Goal: Task Accomplishment & Management: Manage account settings

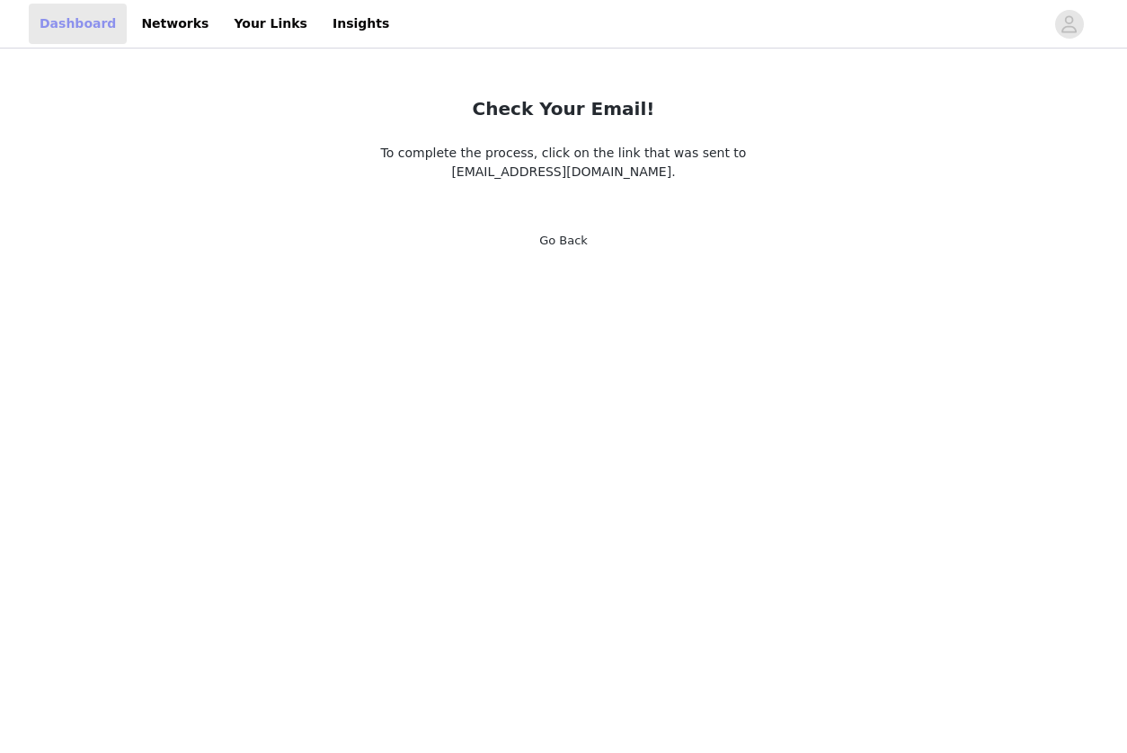
click at [84, 26] on link "Dashboard" at bounding box center [78, 24] width 98 height 40
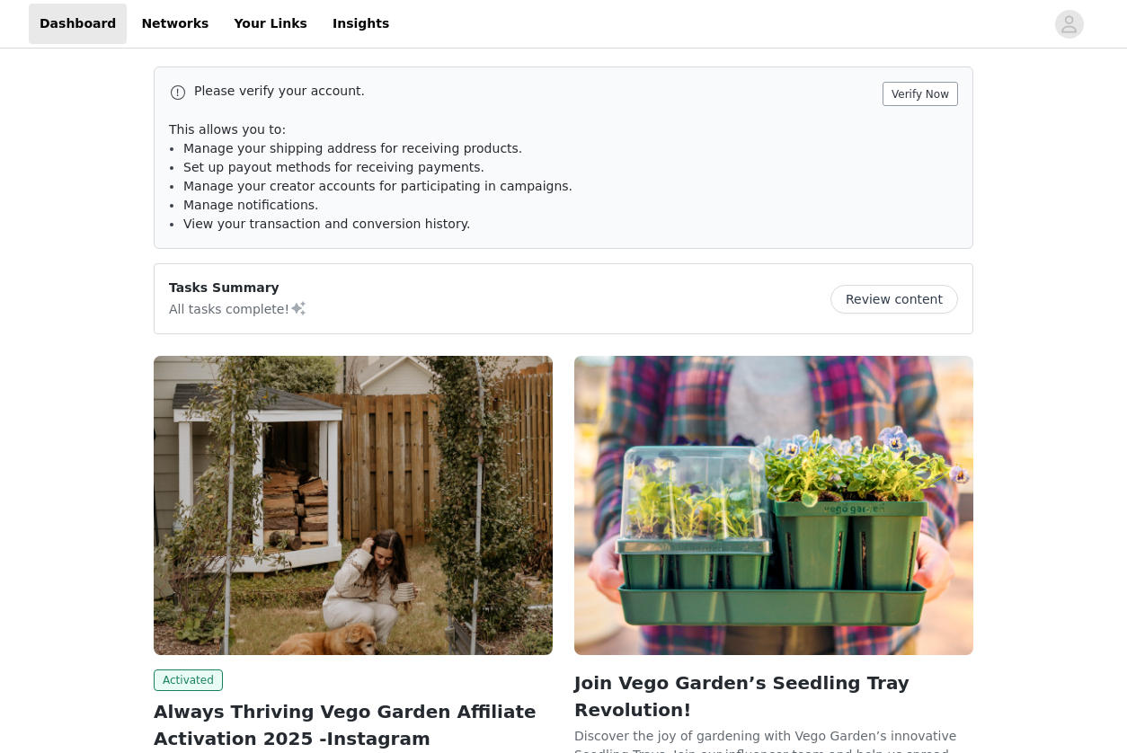
click at [915, 95] on button "Verify Now" at bounding box center [920, 94] width 75 height 24
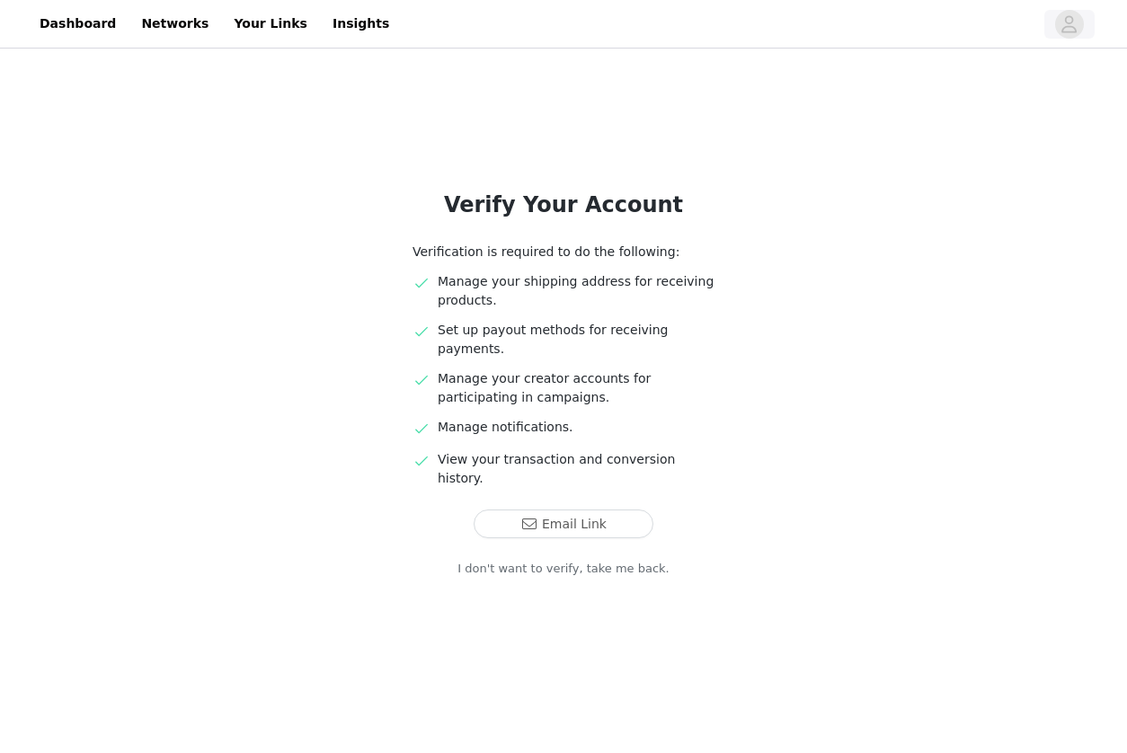
click at [1069, 25] on icon "avatar" at bounding box center [1068, 24] width 17 height 29
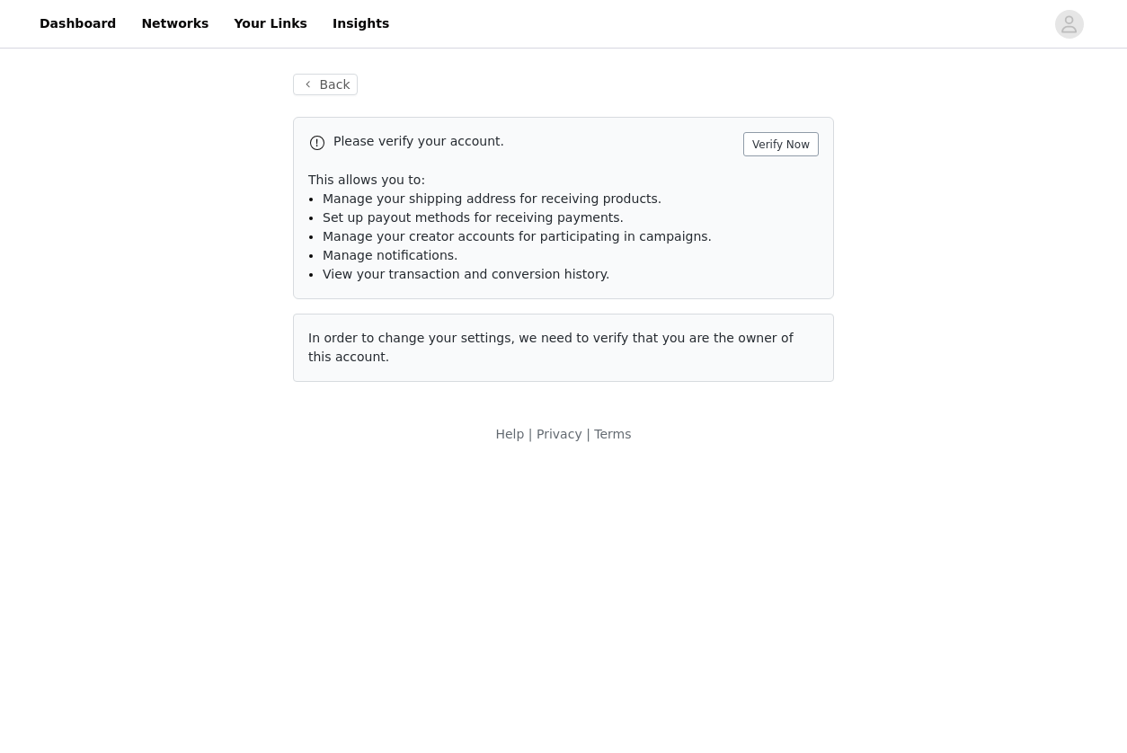
click at [783, 148] on button "Verify Now" at bounding box center [780, 144] width 75 height 24
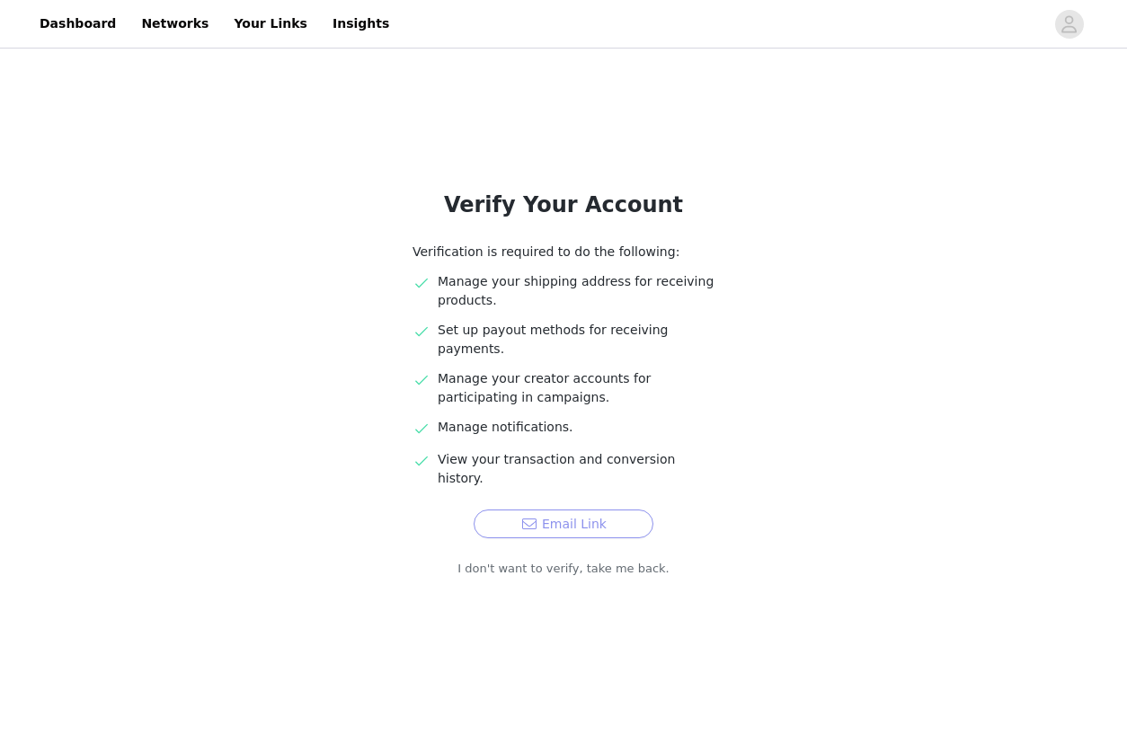
click at [584, 510] on button "Email Link" at bounding box center [564, 524] width 180 height 29
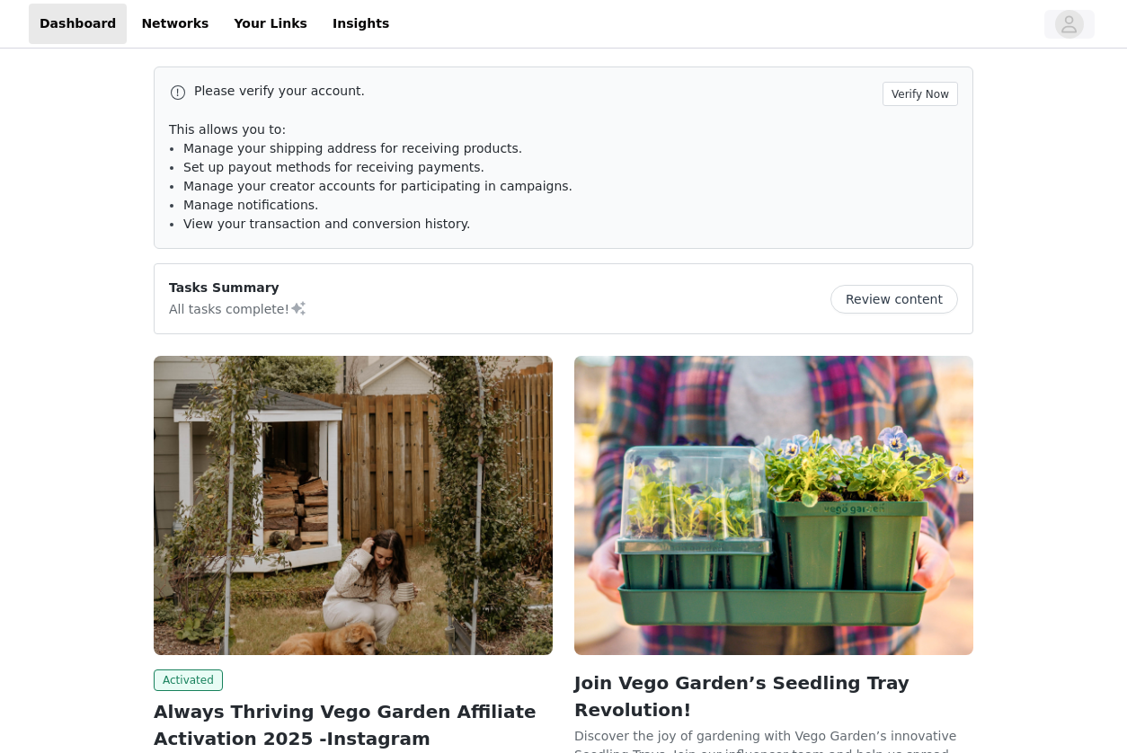
click at [1075, 27] on icon "avatar" at bounding box center [1069, 23] width 15 height 17
